Goal: Task Accomplishment & Management: Complete application form

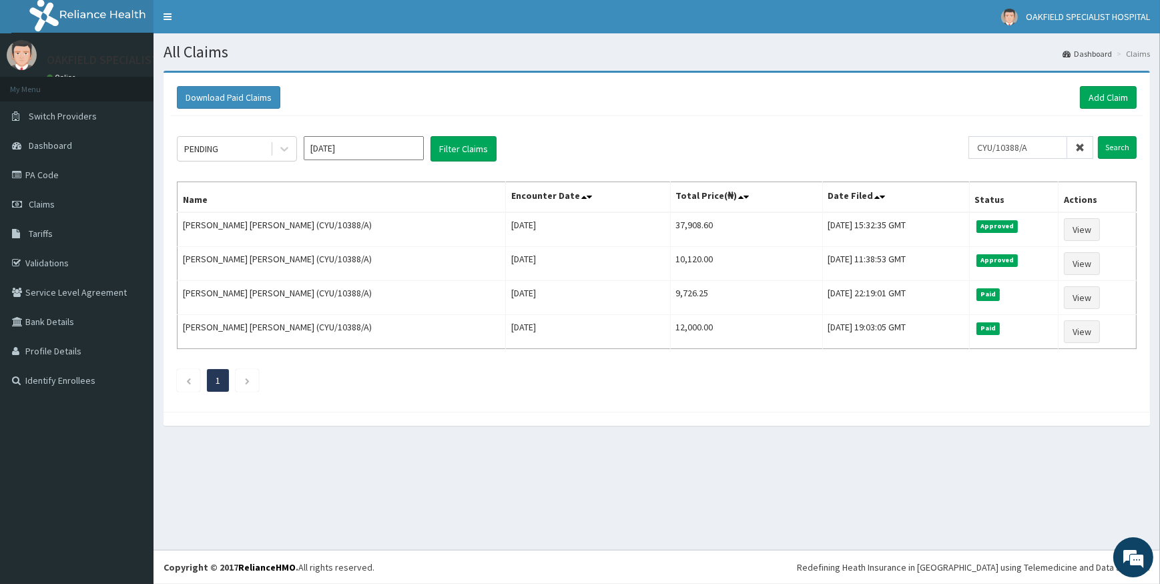
click at [1077, 147] on icon at bounding box center [1079, 147] width 9 height 9
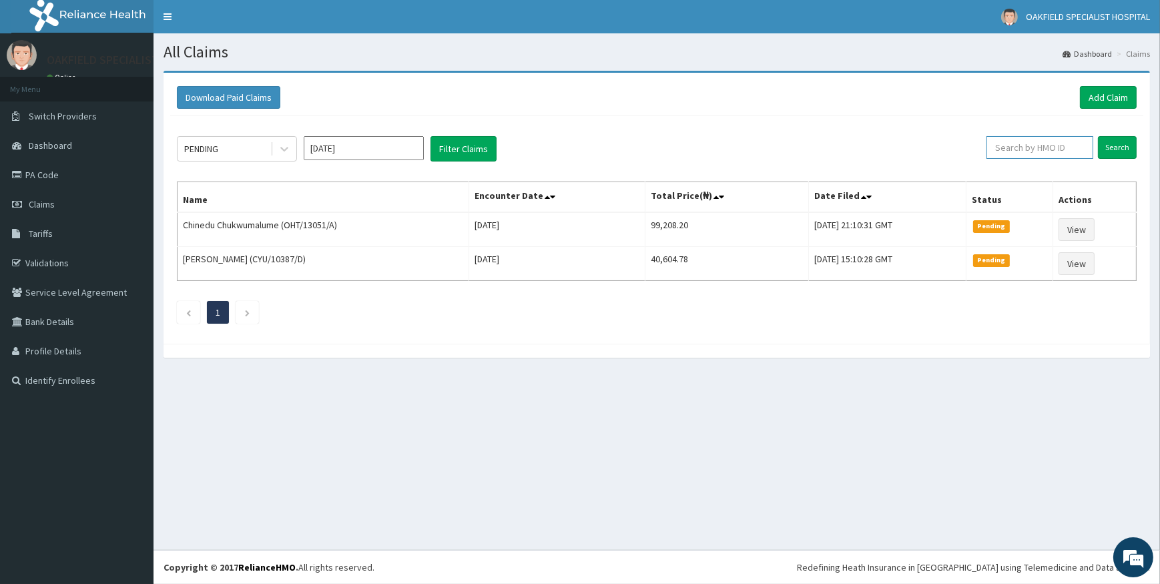
click at [1013, 147] on input "text" at bounding box center [1040, 147] width 107 height 23
paste input "ANS/10062/C"
type input "ANS/10062/C"
click at [1111, 146] on input "Search" at bounding box center [1117, 147] width 39 height 23
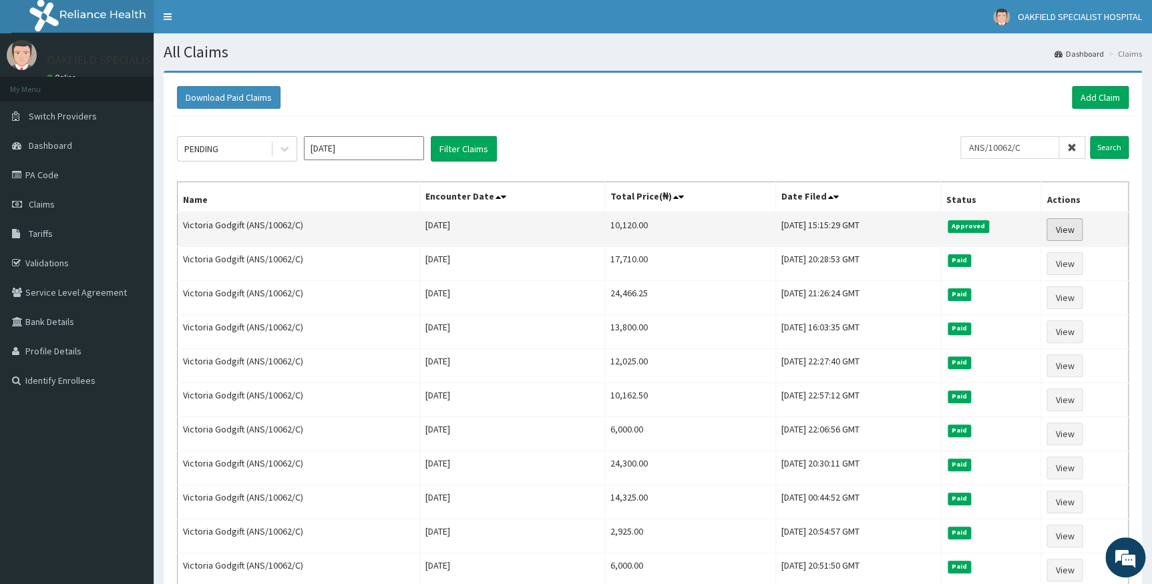
click at [1069, 227] on link "View" at bounding box center [1064, 229] width 36 height 23
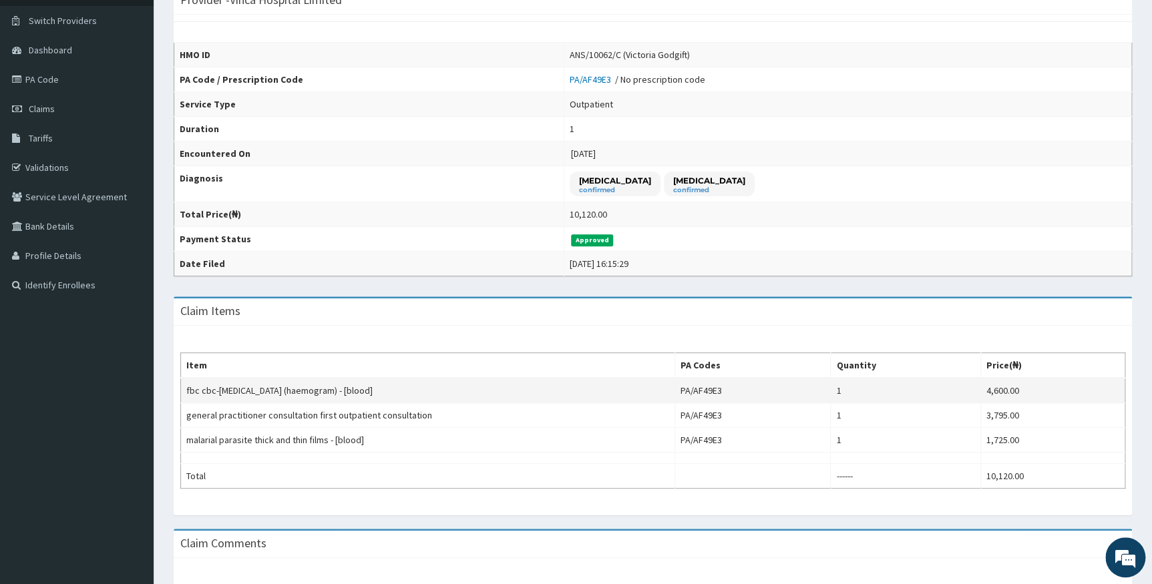
scroll to position [60, 0]
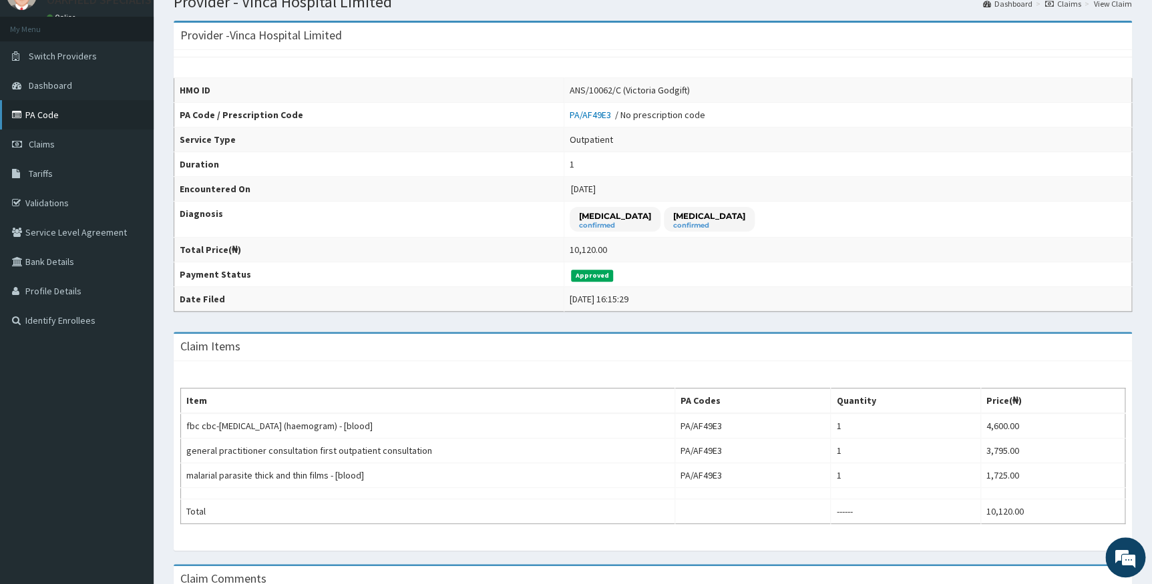
click at [67, 107] on link "PA Code" at bounding box center [77, 114] width 154 height 29
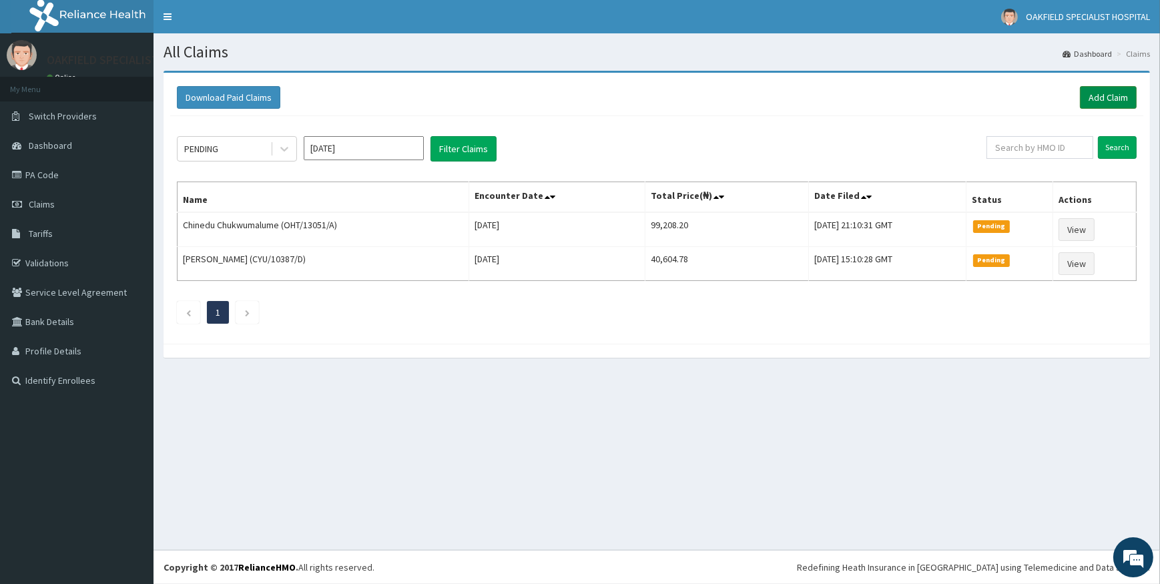
click at [1108, 103] on link "Add Claim" at bounding box center [1108, 97] width 57 height 23
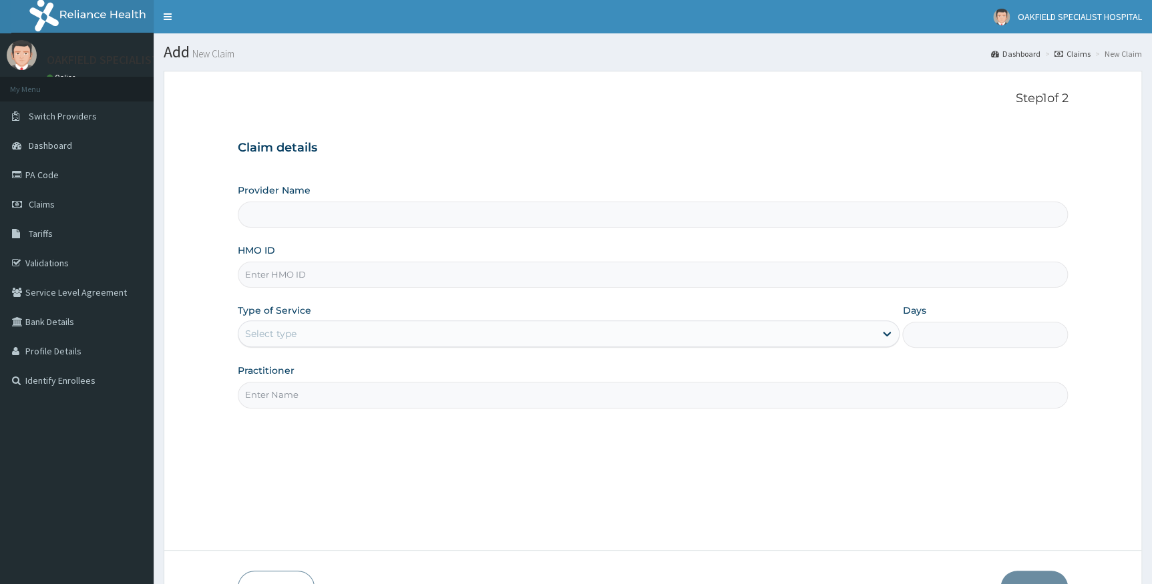
type input "Vinca Hospital Limited"
click at [261, 214] on input "Vinca Hospital Limited" at bounding box center [653, 215] width 830 height 26
click at [280, 276] on input "HMO ID" at bounding box center [653, 275] width 830 height 26
paste input "ANS/10062/C"
type input "ANS/10062/C"
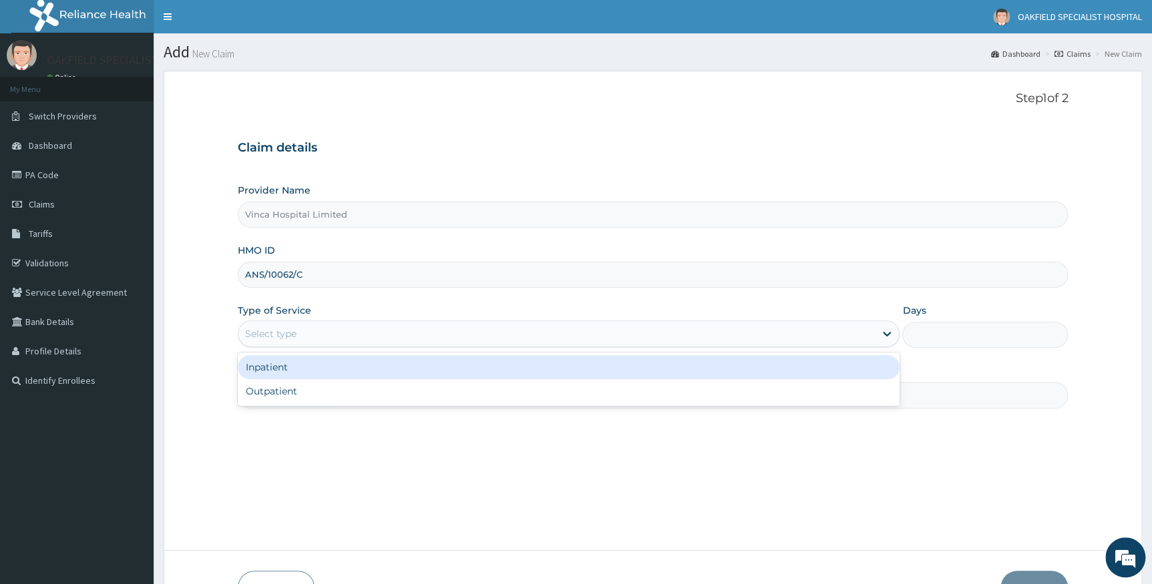
click at [295, 336] on div "Select type" at bounding box center [270, 333] width 51 height 13
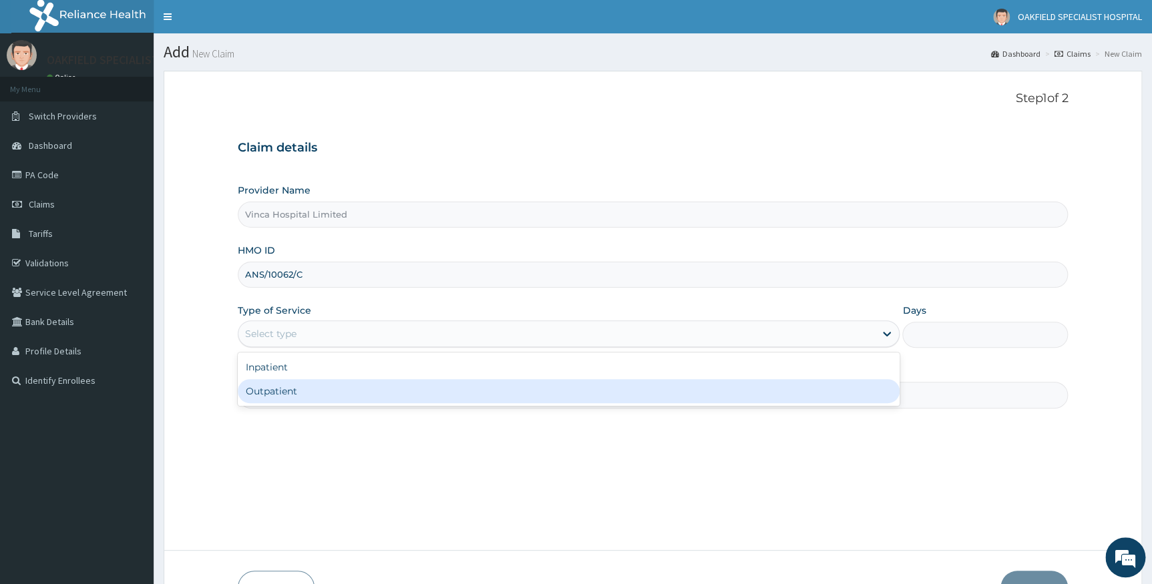
click at [274, 395] on div "Outpatient" at bounding box center [569, 391] width 662 height 24
type input "1"
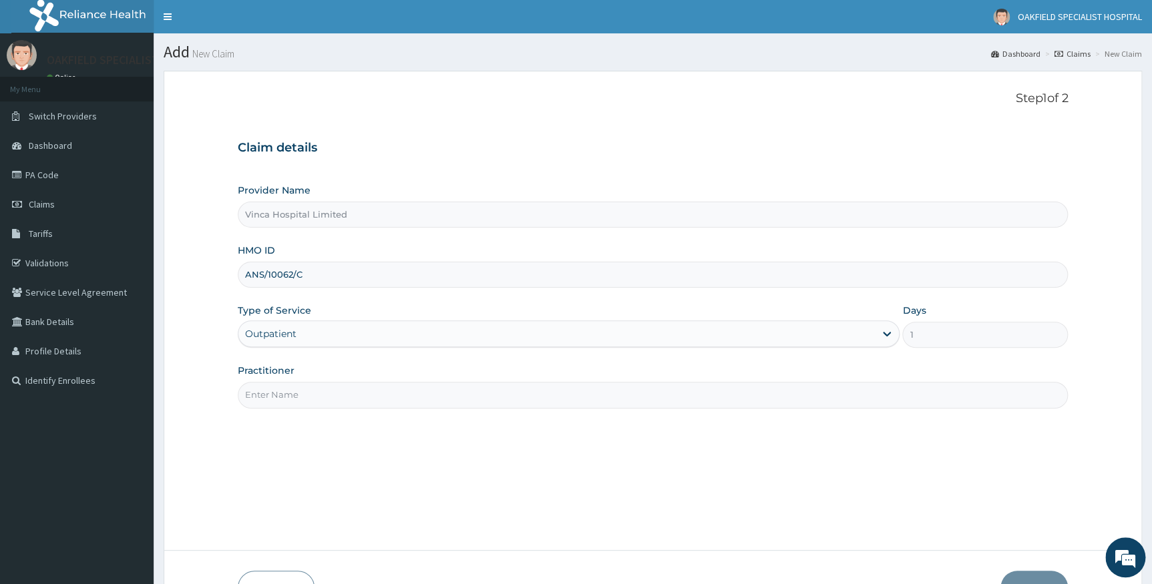
click at [280, 395] on input "Practitioner" at bounding box center [653, 395] width 830 height 26
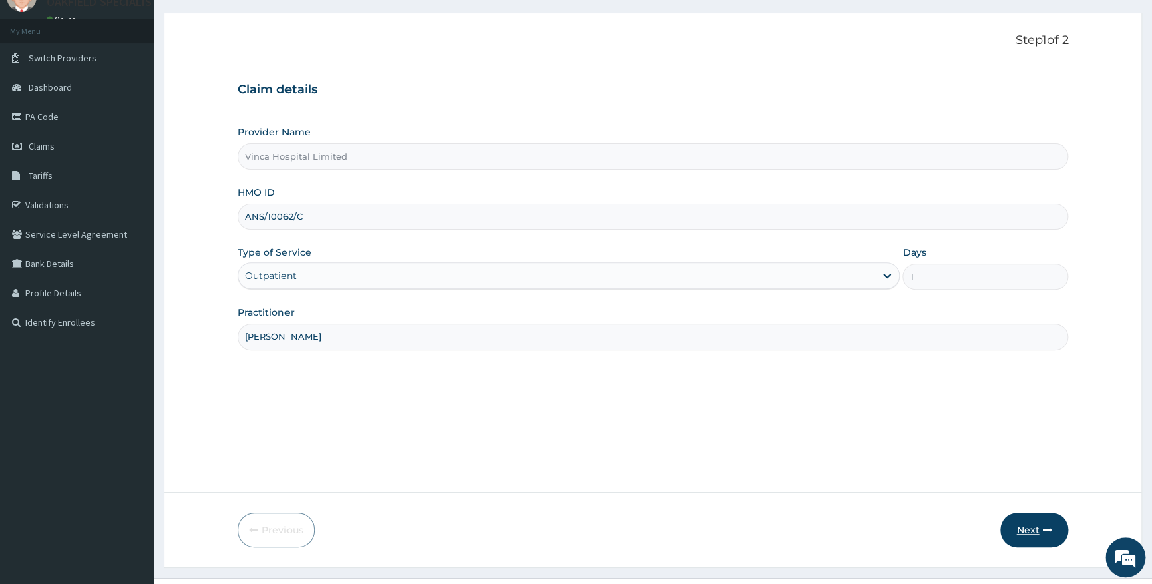
scroll to position [85, 0]
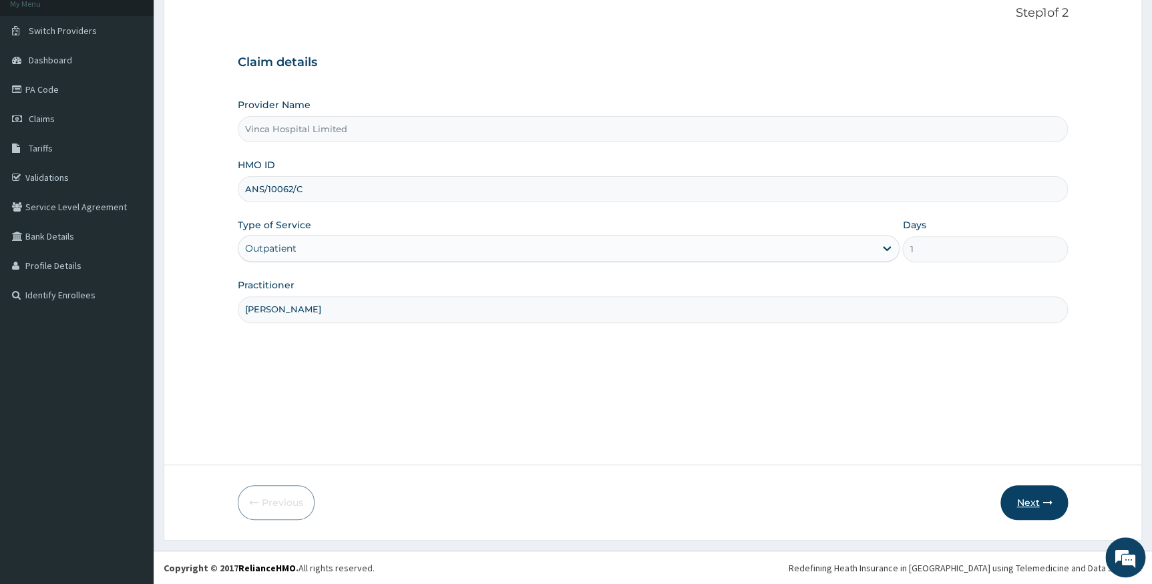
type input "DR CHUKS"
click at [1026, 503] on button "Next" at bounding box center [1033, 502] width 67 height 35
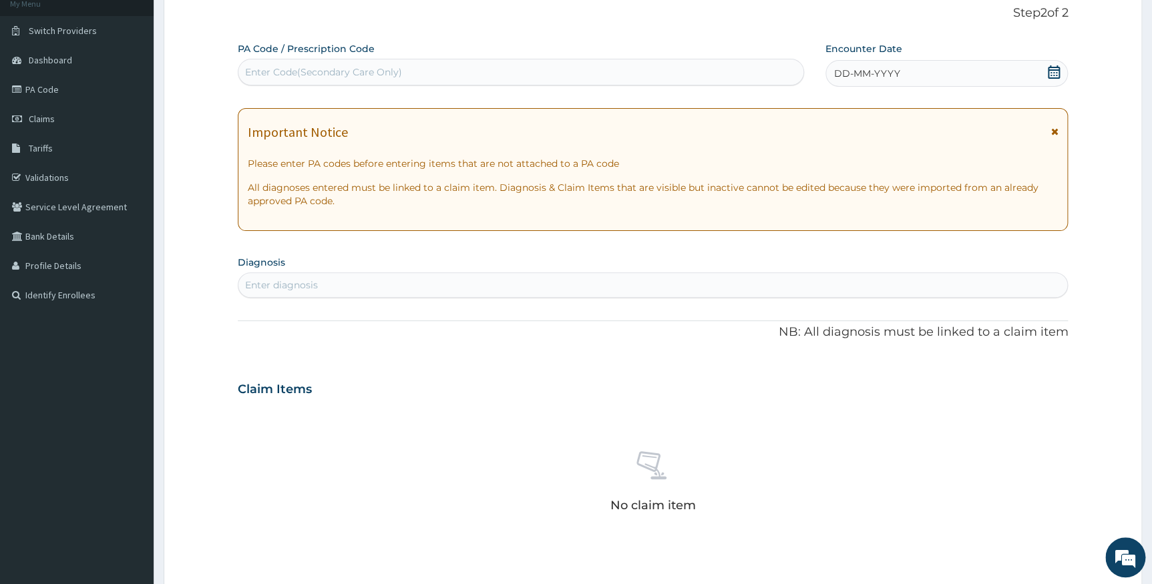
click at [334, 69] on div "Enter Code(Secondary Care Only)" at bounding box center [323, 71] width 157 height 13
paste input "PA/13DF10"
type input "PA/13DF10"
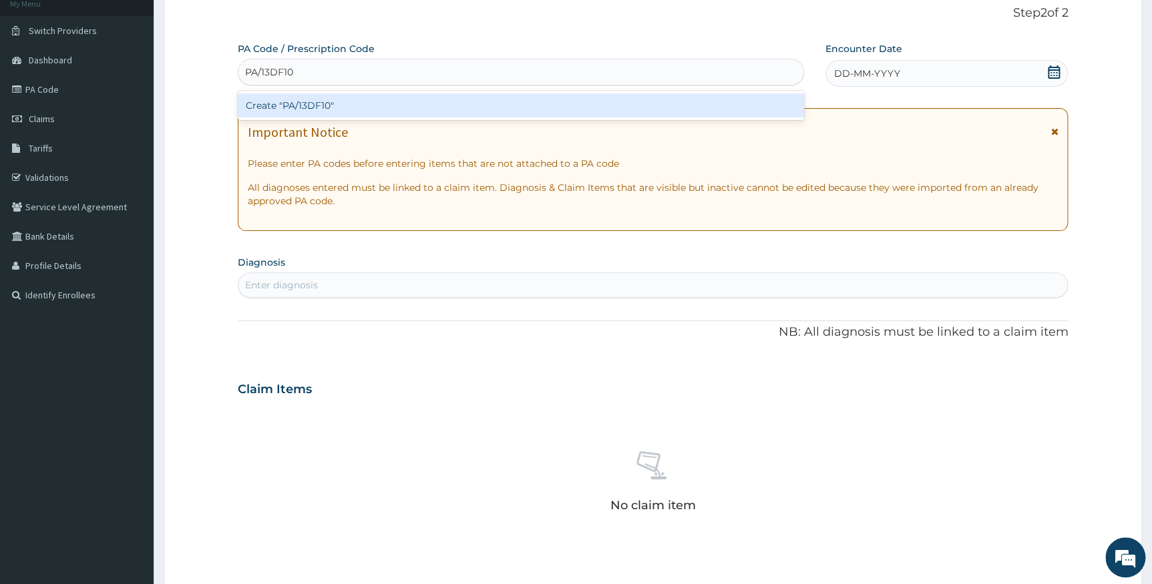
click at [321, 108] on div "Create "PA/13DF10"" at bounding box center [521, 105] width 566 height 24
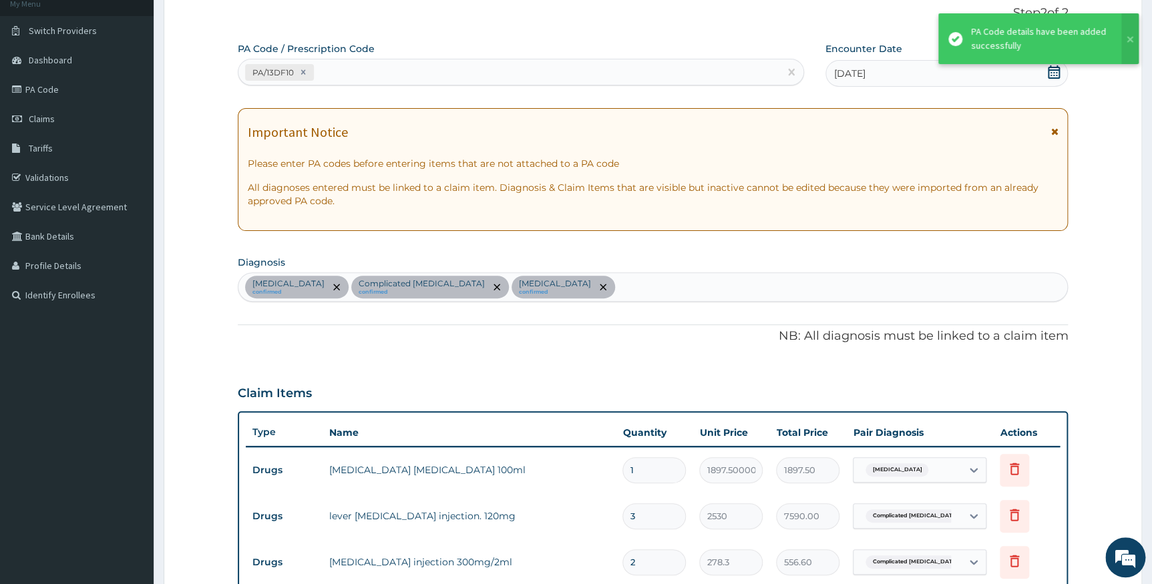
scroll to position [495, 0]
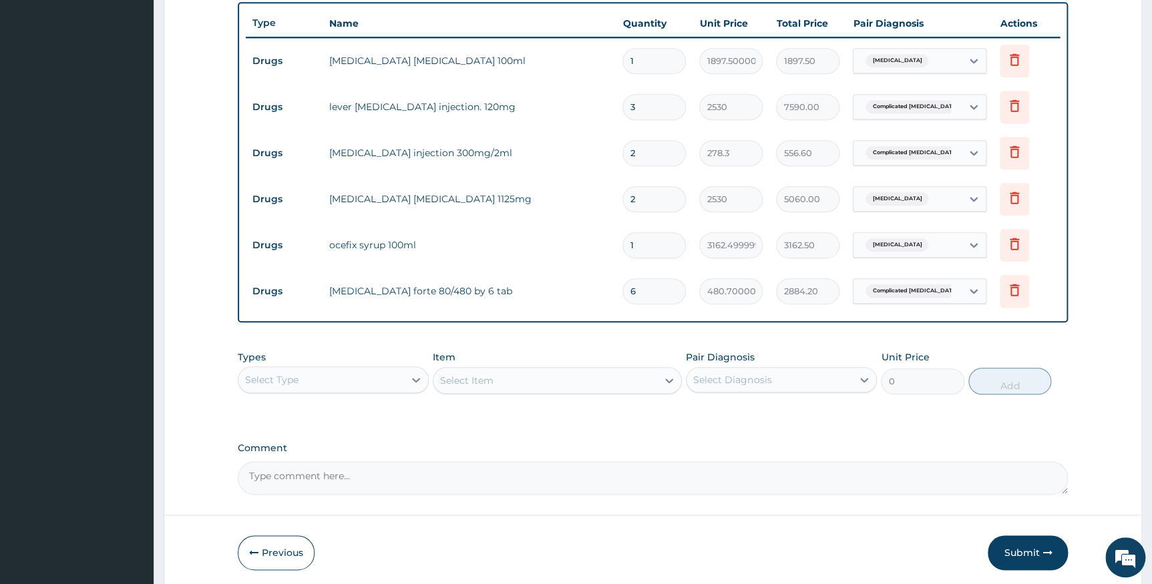
click at [543, 340] on div "PA Code / Prescription Code PA/13DF10 Encounter Date 14-09-2025 Important Notic…" at bounding box center [653, 64] width 830 height 862
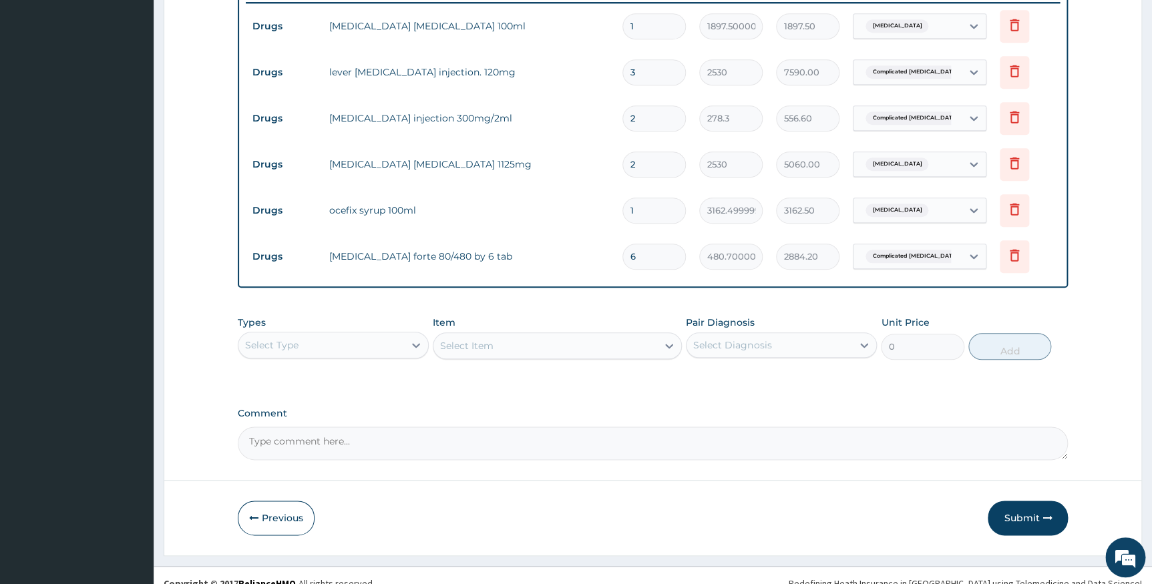
scroll to position [546, 0]
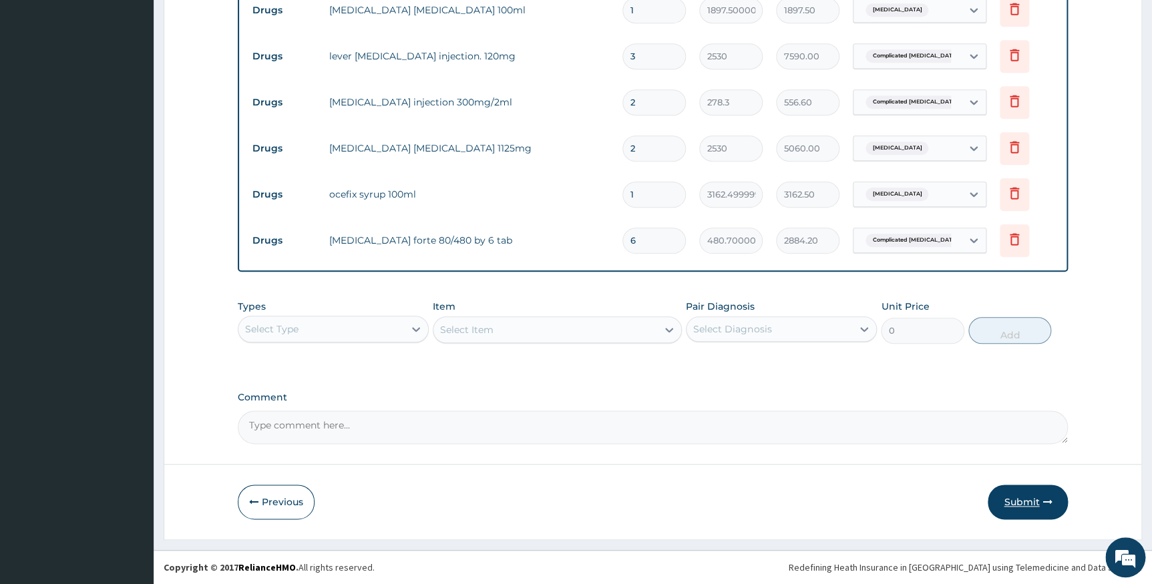
click at [1007, 503] on button "Submit" at bounding box center [1027, 502] width 80 height 35
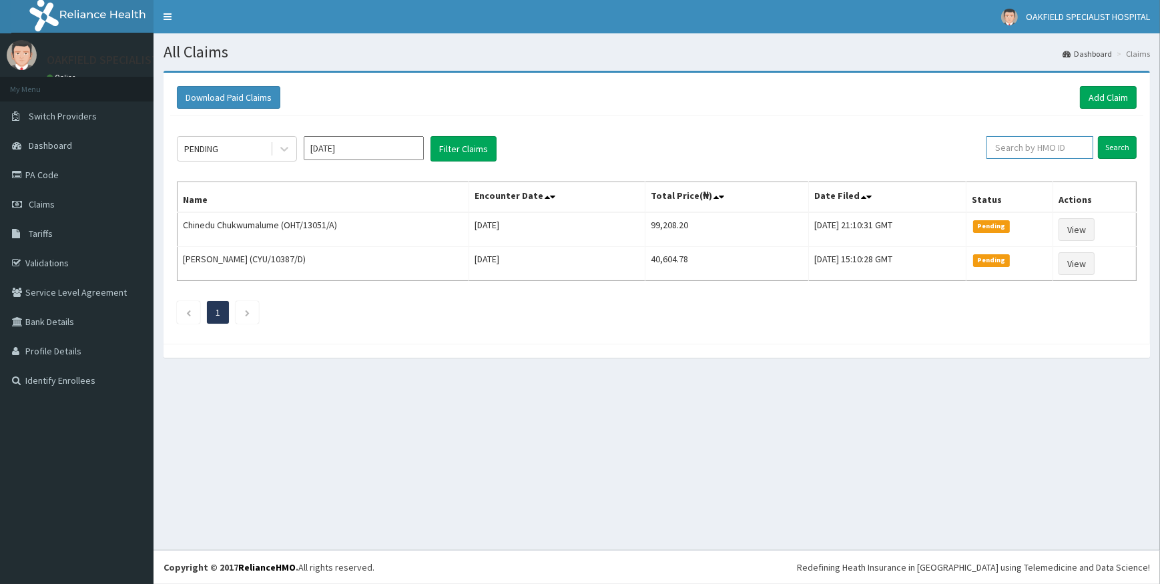
click at [1021, 152] on input "text" at bounding box center [1040, 147] width 107 height 23
paste input "KML/10105/A"
type input "KML/10105/A"
click at [1123, 148] on input "Search" at bounding box center [1117, 147] width 39 height 23
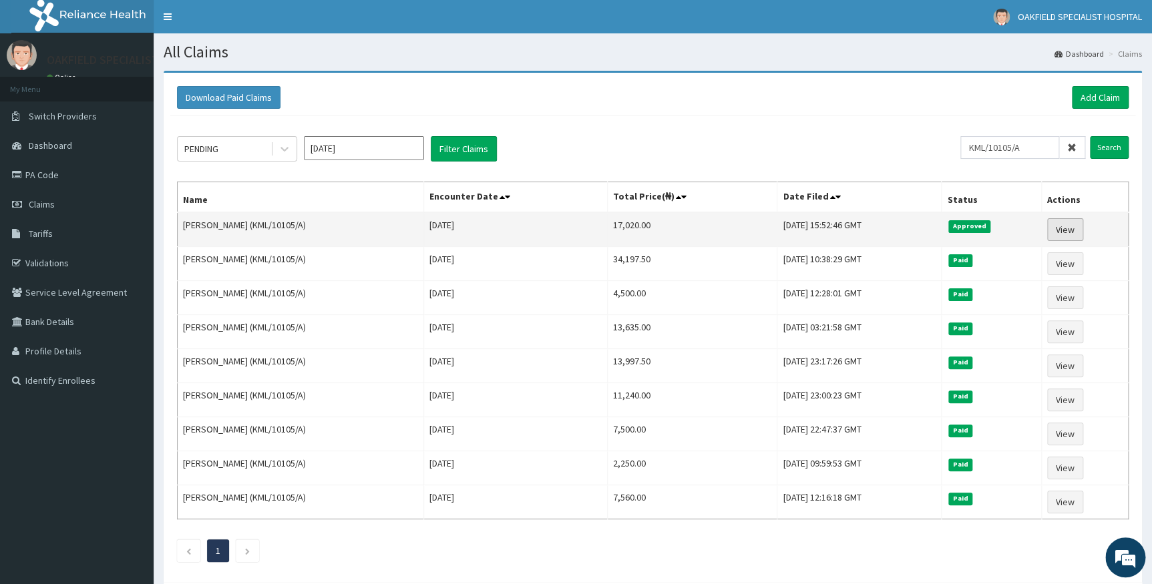
click at [1060, 232] on link "View" at bounding box center [1065, 229] width 36 height 23
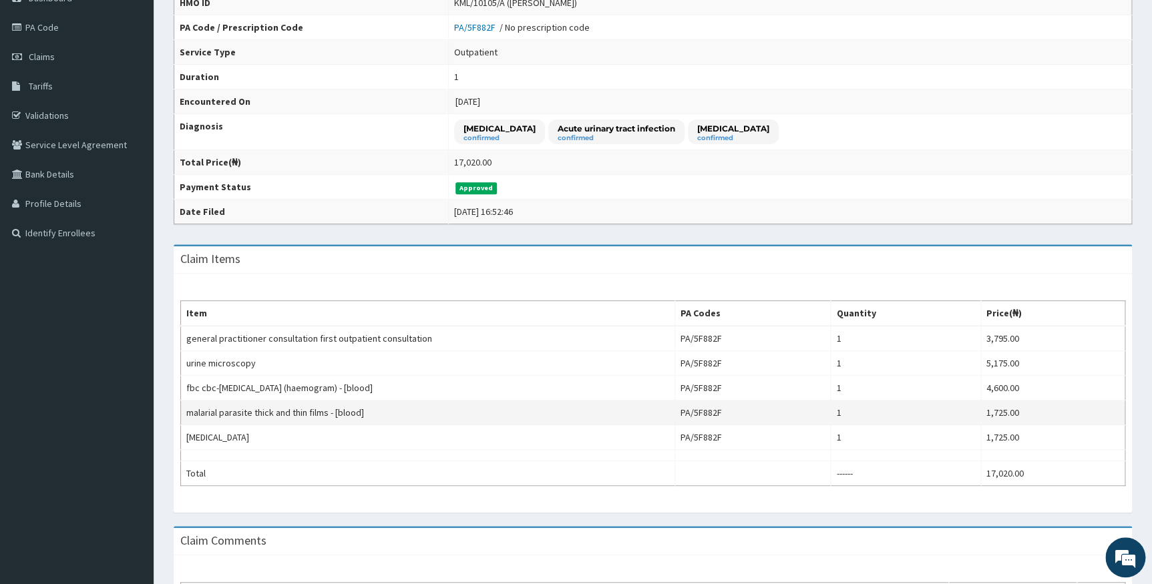
scroll to position [182, 0]
